Goal: Use online tool/utility: Utilize a website feature to perform a specific function

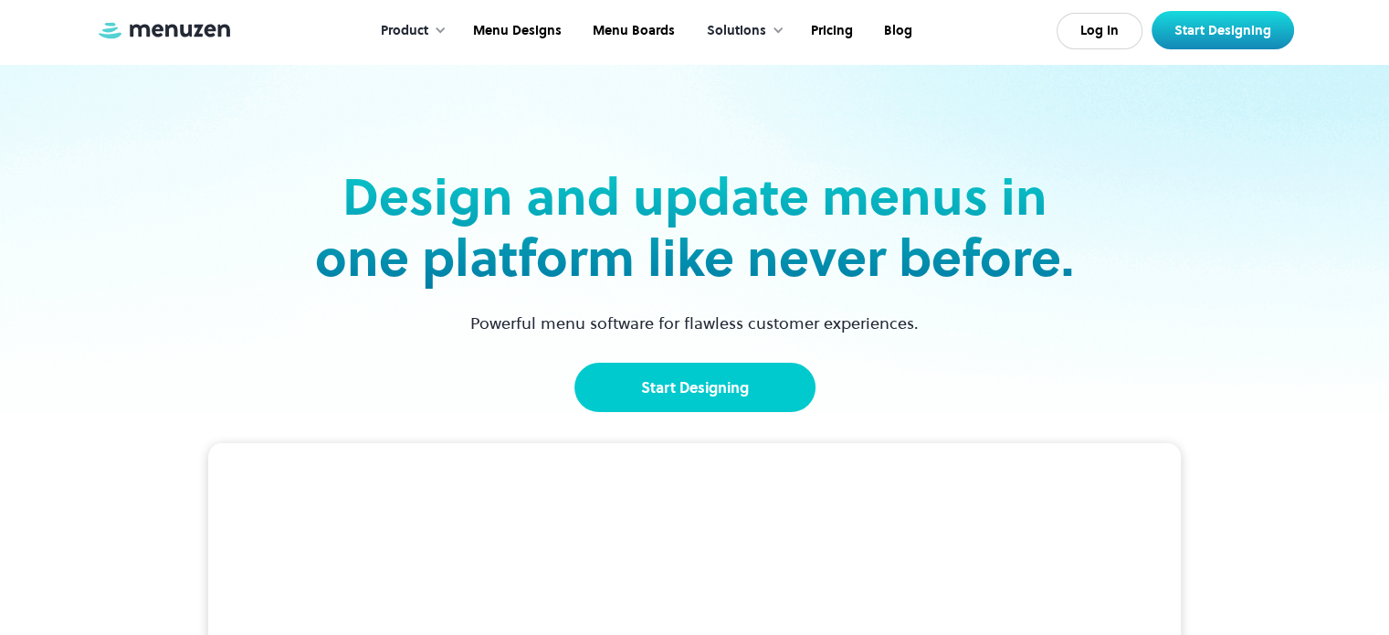
click at [716, 379] on link "Start Designing" at bounding box center [694, 387] width 241 height 49
